Goal: Information Seeking & Learning: Find specific fact

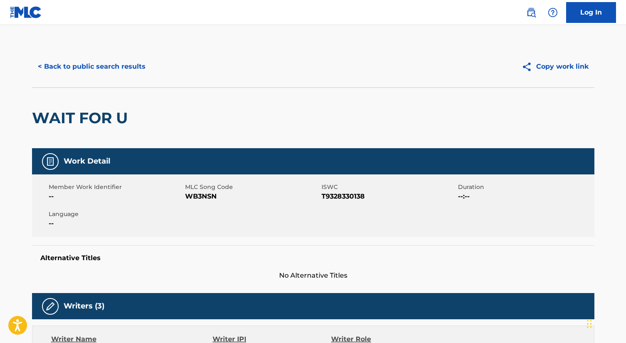
click at [121, 66] on button "< Back to public search results" at bounding box center [91, 66] width 119 height 21
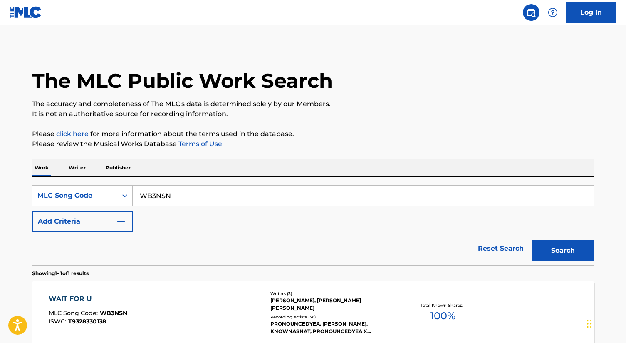
scroll to position [62, 0]
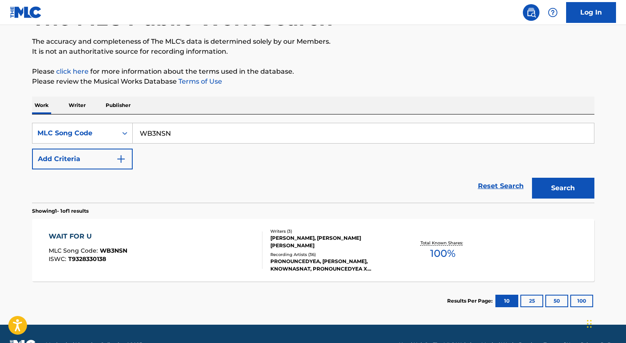
click at [163, 131] on input "WB3NSN" at bounding box center [363, 133] width 461 height 20
paste input "0Q8"
type input "WB30Q8"
click at [556, 185] on button "Search" at bounding box center [563, 188] width 62 height 21
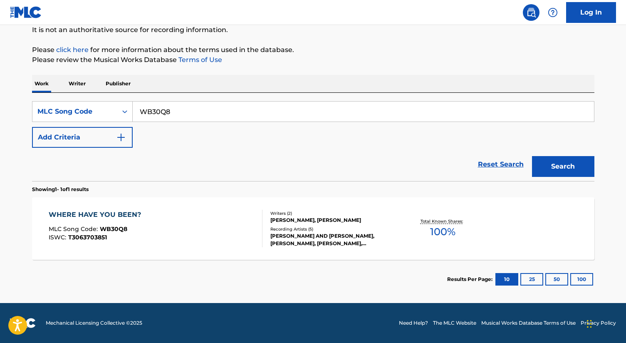
scroll to position [84, 0]
click at [116, 214] on div "WHERE HAVE YOU BEEN?" at bounding box center [97, 215] width 96 height 10
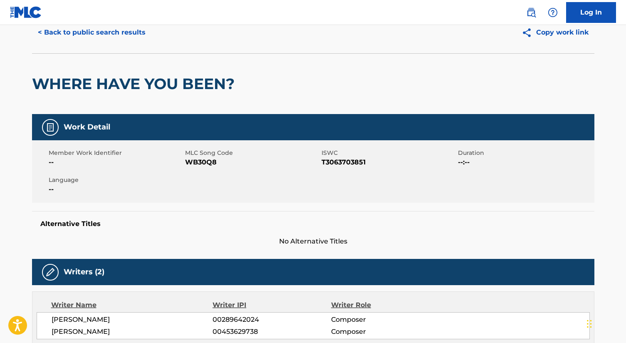
scroll to position [35, 0]
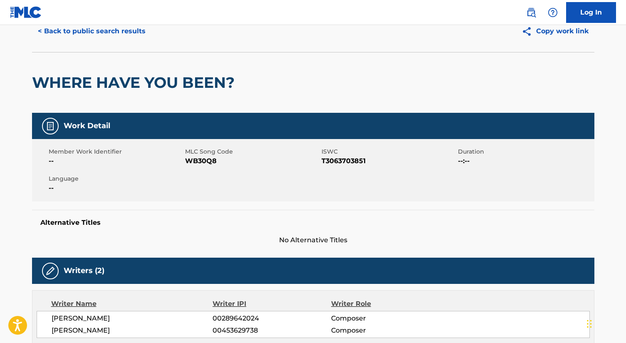
click at [341, 163] on span "T3063703851" at bounding box center [388, 161] width 134 height 10
copy span "T3063703851"
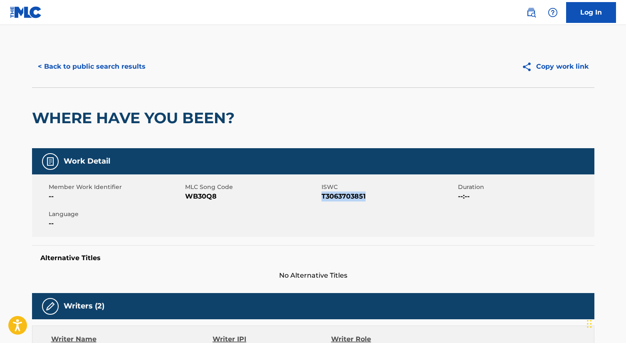
scroll to position [0, 0]
click at [114, 64] on button "< Back to public search results" at bounding box center [91, 66] width 119 height 21
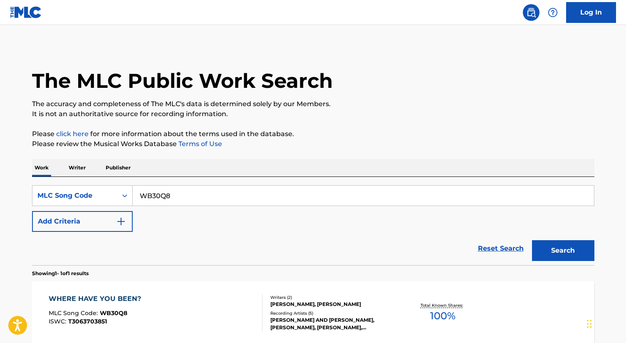
scroll to position [62, 0]
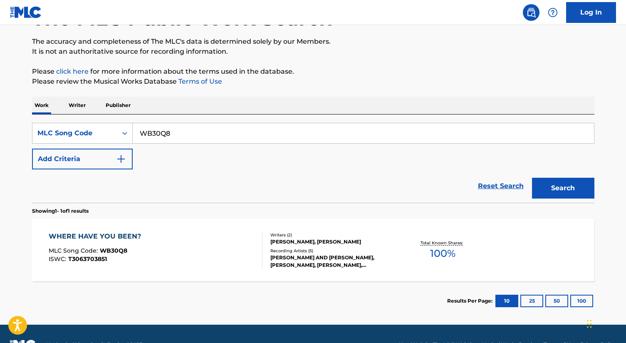
click at [165, 132] on input "WB30Q8" at bounding box center [363, 133] width 461 height 20
paste input "IG0TT0"
type input "IG0TT0"
click at [557, 190] on button "Search" at bounding box center [563, 188] width 62 height 21
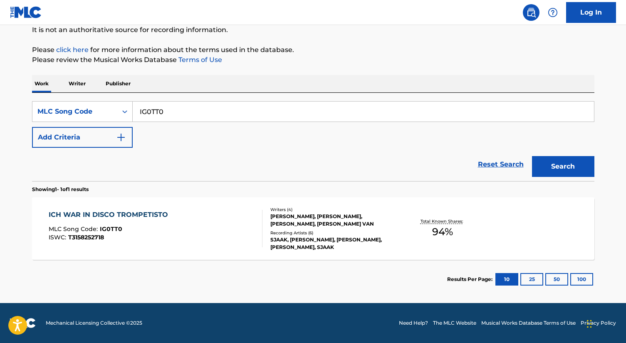
scroll to position [84, 0]
click at [89, 219] on div "ICH WAR IN DISCO TROMPETISTO" at bounding box center [110, 215] width 123 height 10
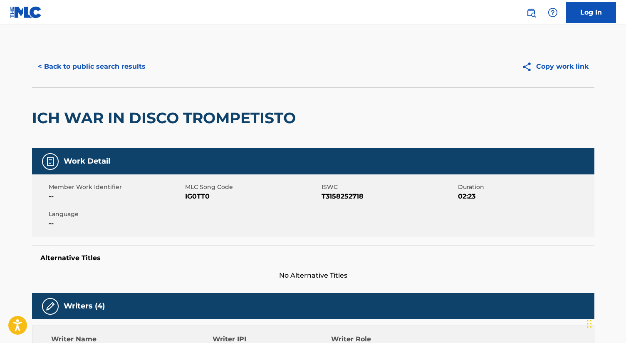
click at [345, 199] on span "T3158252718" at bounding box center [388, 196] width 134 height 10
copy span "T3158252718"
click at [114, 64] on button "< Back to public search results" at bounding box center [91, 66] width 119 height 21
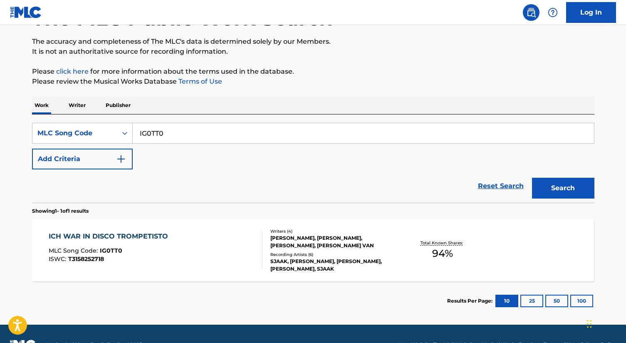
click at [196, 139] on input "IG0TT0" at bounding box center [363, 133] width 461 height 20
paste input "DV7SUF"
type input "DV7SUF"
click at [558, 188] on button "Search" at bounding box center [563, 188] width 62 height 21
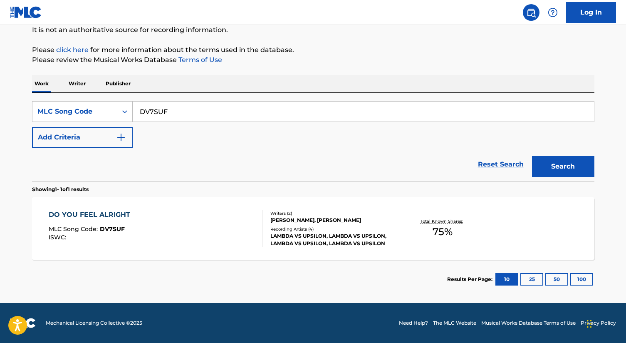
scroll to position [84, 0]
click at [97, 212] on div "DO YOU FEEL ALRIGHT" at bounding box center [92, 215] width 86 height 10
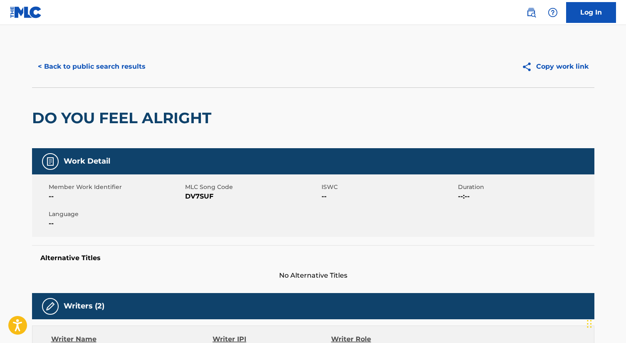
click at [79, 64] on button "< Back to public search results" at bounding box center [91, 66] width 119 height 21
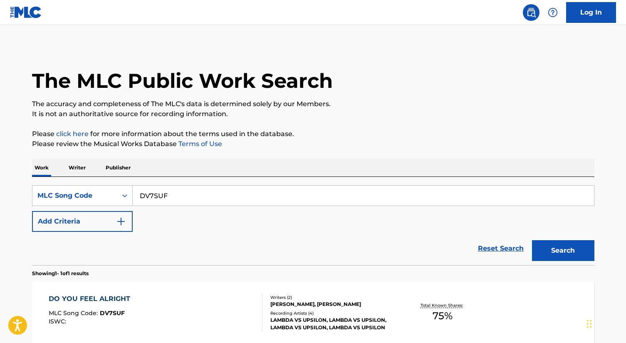
scroll to position [62, 0]
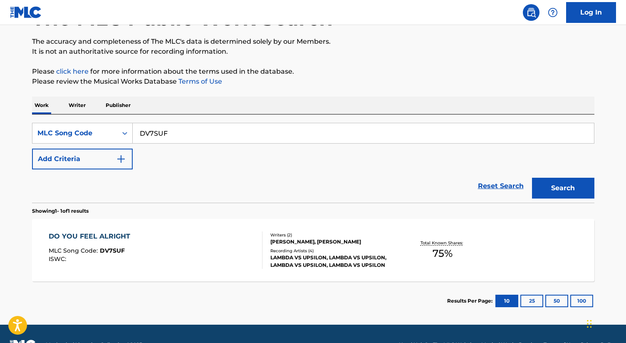
click at [161, 132] on input "DV7SUF" at bounding box center [363, 133] width 461 height 20
paste input "Z9108Z"
type input "Z9108Z"
click at [547, 200] on div "Search" at bounding box center [561, 185] width 67 height 33
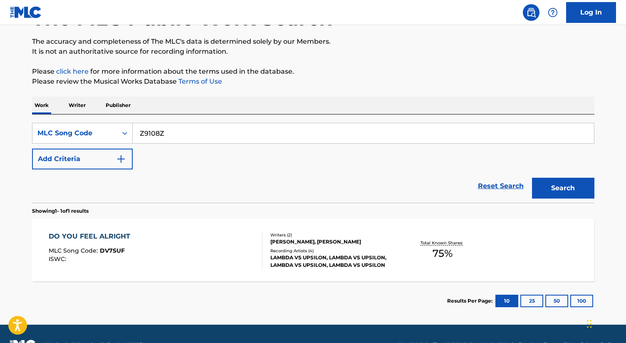
click at [547, 192] on button "Search" at bounding box center [563, 188] width 62 height 21
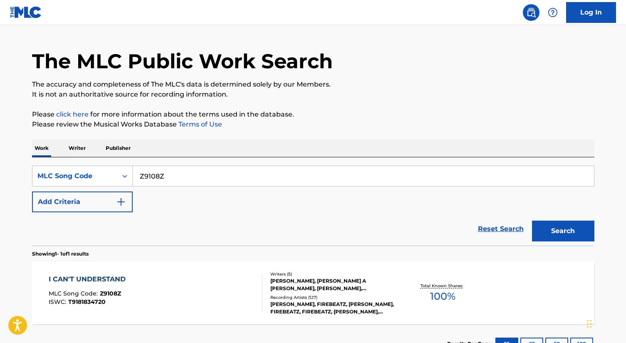
click at [106, 276] on div "I CAN'T UNDERSTAND" at bounding box center [89, 279] width 81 height 10
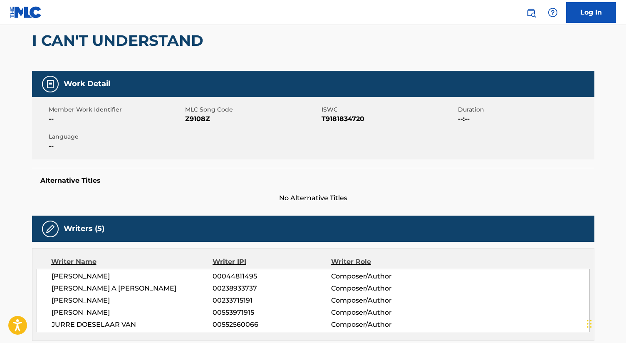
scroll to position [77, 0]
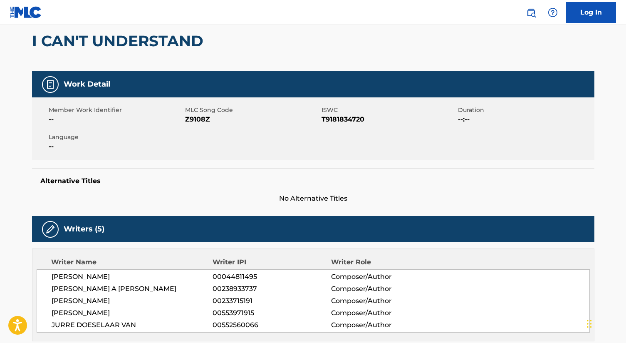
click at [343, 118] on span "T9181834720" at bounding box center [388, 119] width 134 height 10
copy span "T9181834720"
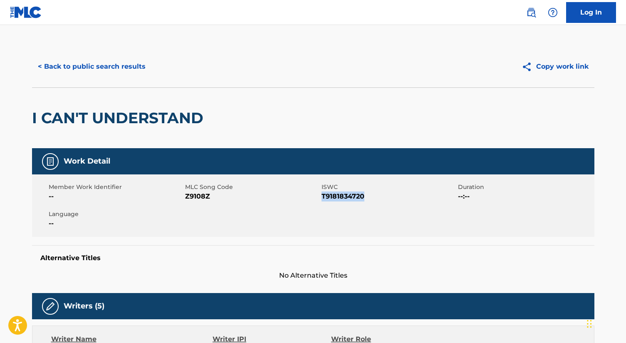
scroll to position [0, 0]
click at [86, 67] on button "< Back to public search results" at bounding box center [91, 66] width 119 height 21
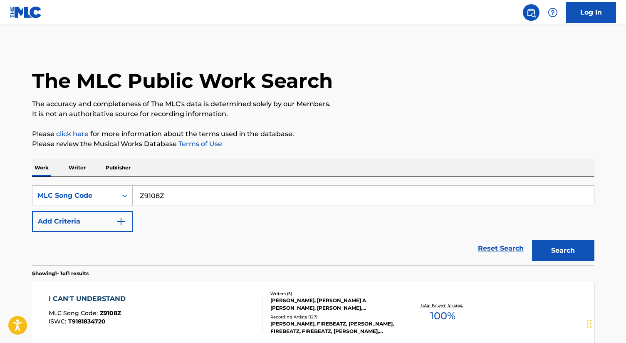
scroll to position [20, 0]
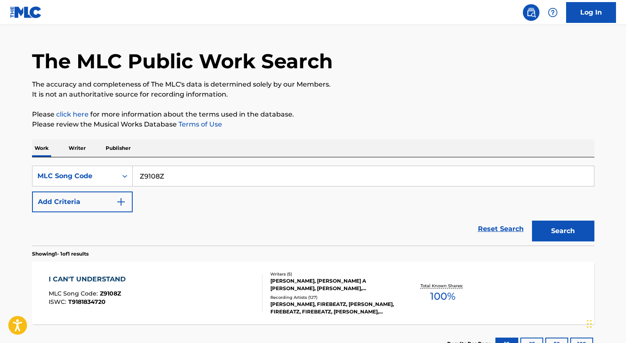
click at [194, 174] on input "Z9108Z" at bounding box center [363, 176] width 461 height 20
paste input "WB30Q8"
type input "WB30Q8"
click at [562, 231] on button "Search" at bounding box center [563, 230] width 62 height 21
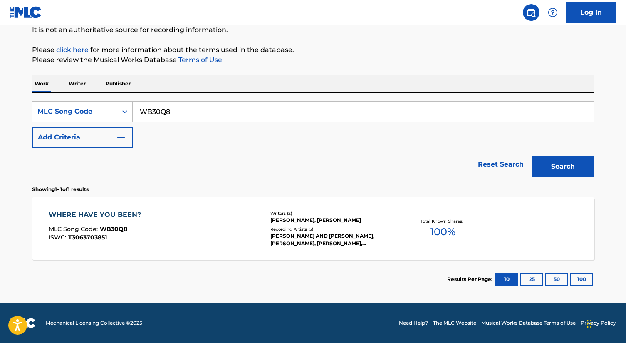
scroll to position [84, 0]
click at [86, 234] on span "T3063703851" at bounding box center [87, 236] width 39 height 7
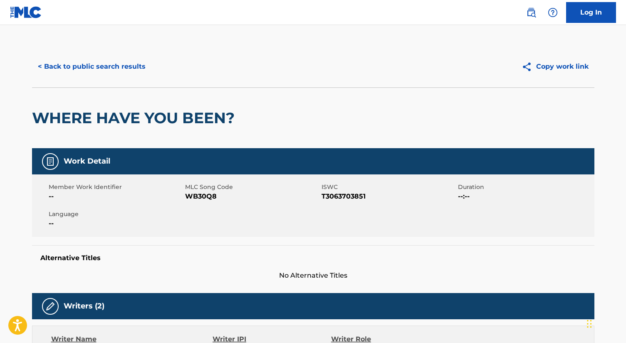
click at [334, 197] on span "T3063703851" at bounding box center [388, 196] width 134 height 10
copy span "T3063703851"
click at [96, 75] on button "< Back to public search results" at bounding box center [91, 66] width 119 height 21
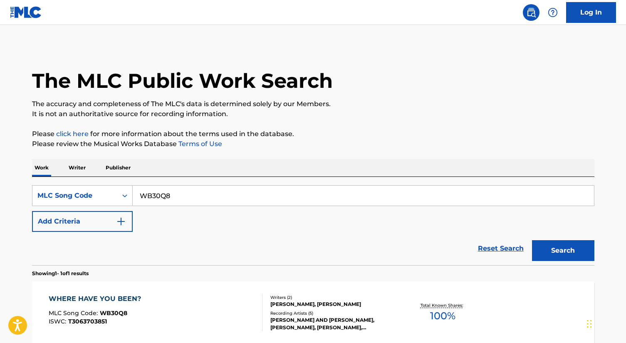
scroll to position [62, 0]
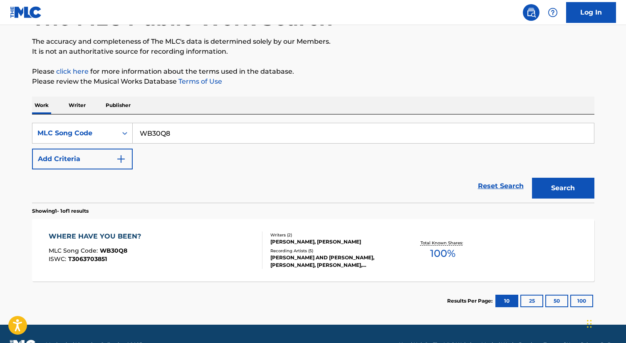
click at [159, 133] on input "WB30Q8" at bounding box center [363, 133] width 461 height 20
paste input "RB4IQI"
type input "RB4IQI"
click at [548, 186] on button "Search" at bounding box center [563, 188] width 62 height 21
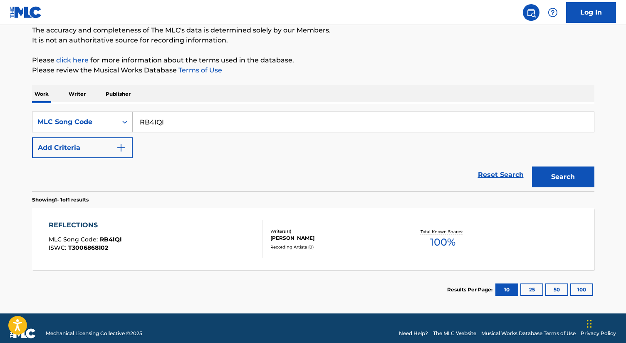
scroll to position [74, 0]
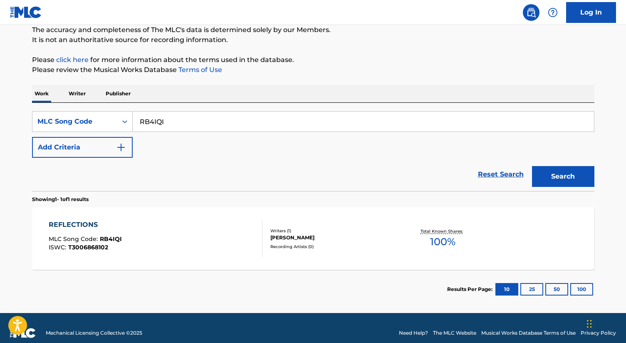
click at [82, 219] on div "REFLECTIONS" at bounding box center [85, 224] width 73 height 10
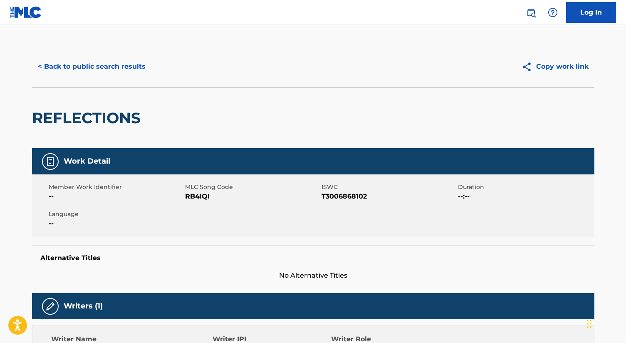
click at [341, 196] on span "T3006868102" at bounding box center [388, 196] width 134 height 10
copy span "T3006868102"
click at [67, 65] on button "< Back to public search results" at bounding box center [91, 66] width 119 height 21
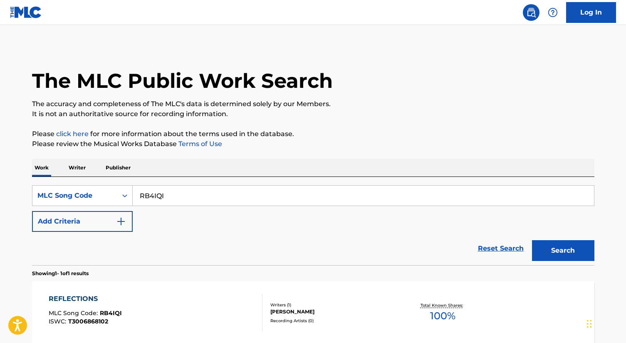
scroll to position [62, 0]
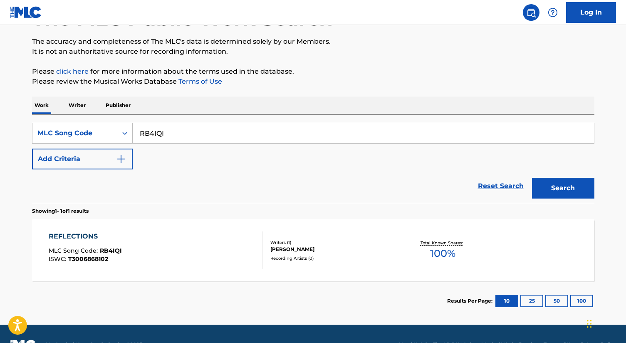
click at [188, 133] on input "RB4IQI" at bounding box center [363, 133] width 461 height 20
click at [160, 131] on input "RB4IQI" at bounding box center [363, 133] width 461 height 20
paste input "IG0TT0"
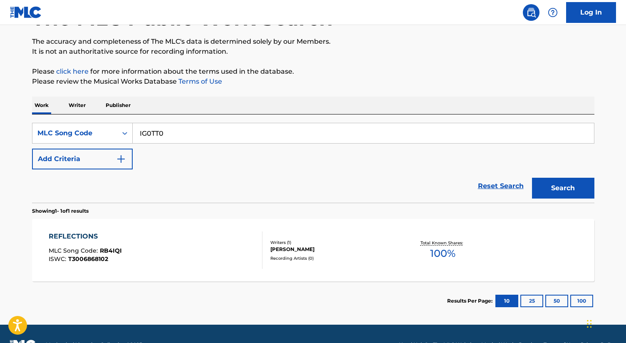
type input "IG0TT0"
click at [533, 194] on button "Search" at bounding box center [563, 188] width 62 height 21
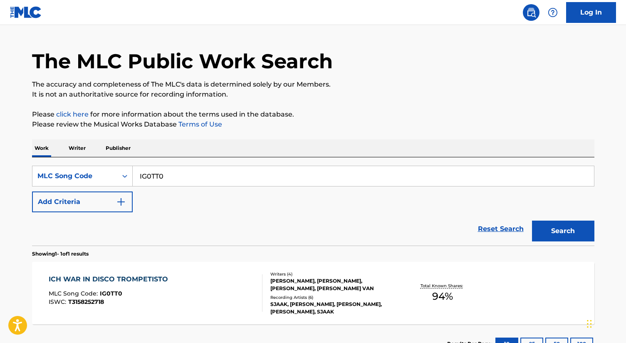
click at [127, 276] on div "ICH WAR IN DISCO TROMPETISTO" at bounding box center [110, 279] width 123 height 10
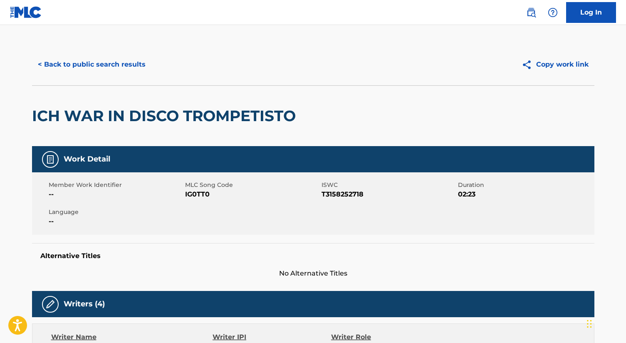
scroll to position [2, 0]
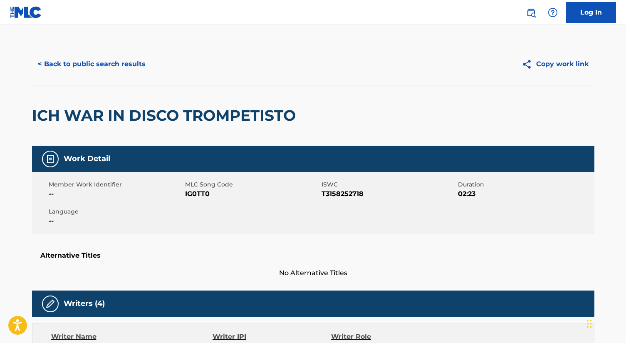
click at [338, 195] on span "T3158252718" at bounding box center [388, 194] width 134 height 10
copy span "T3158252718"
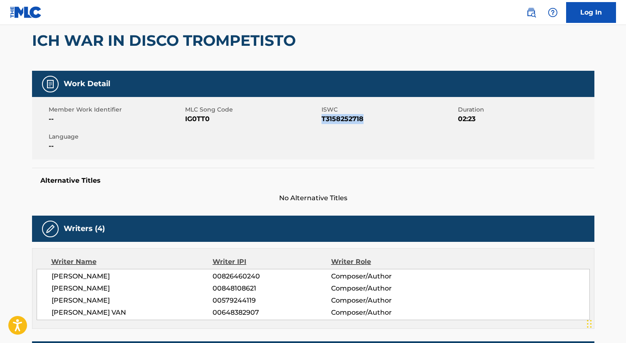
scroll to position [76, 0]
